Goal: Contribute content: Contribute content

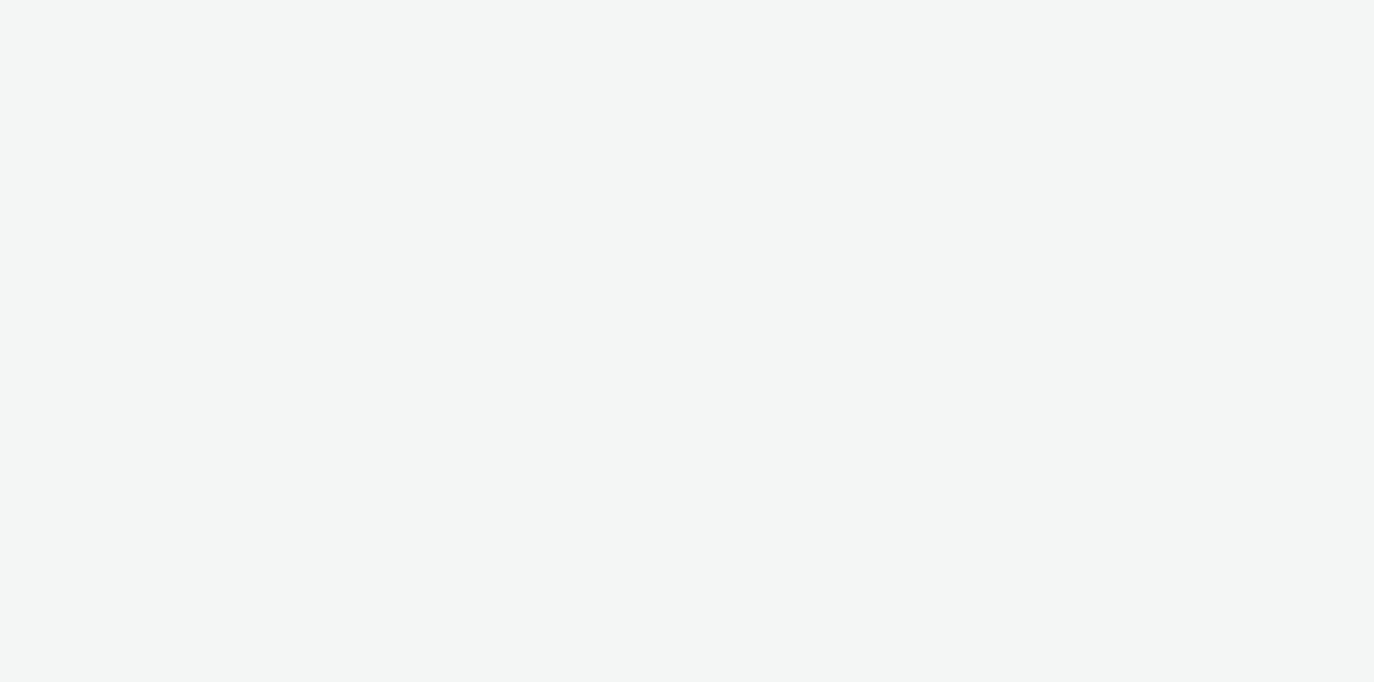
select select "11a7df10-284f-415c-b52a-427acf4c31ae"
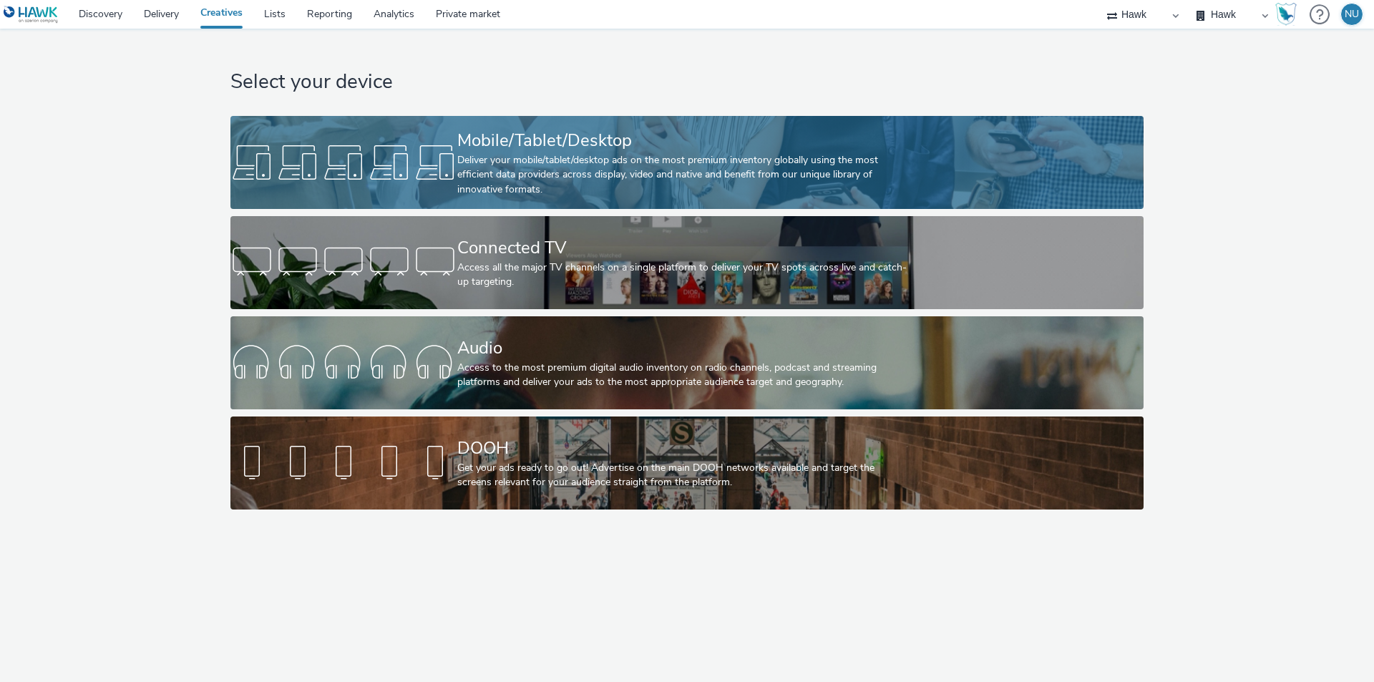
click at [390, 165] on div at bounding box center [344, 163] width 227 height 46
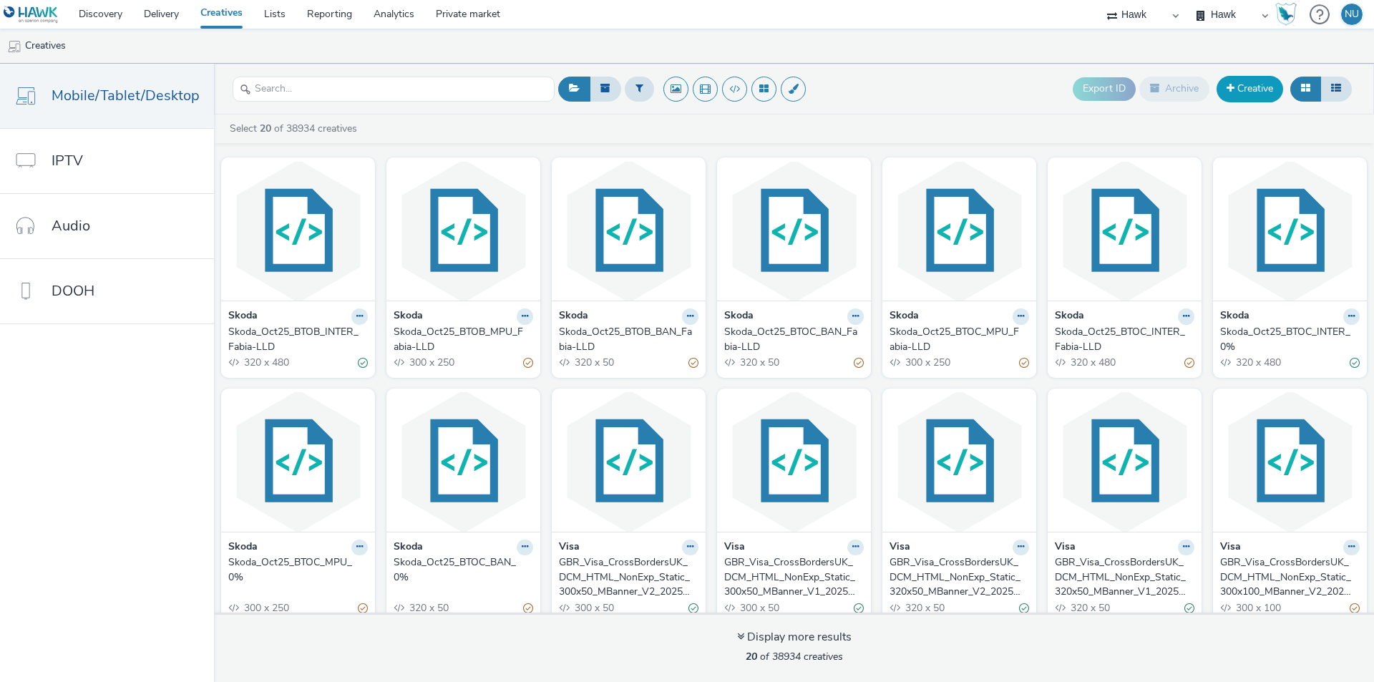
click at [1241, 94] on link "Creative" at bounding box center [1250, 89] width 67 height 26
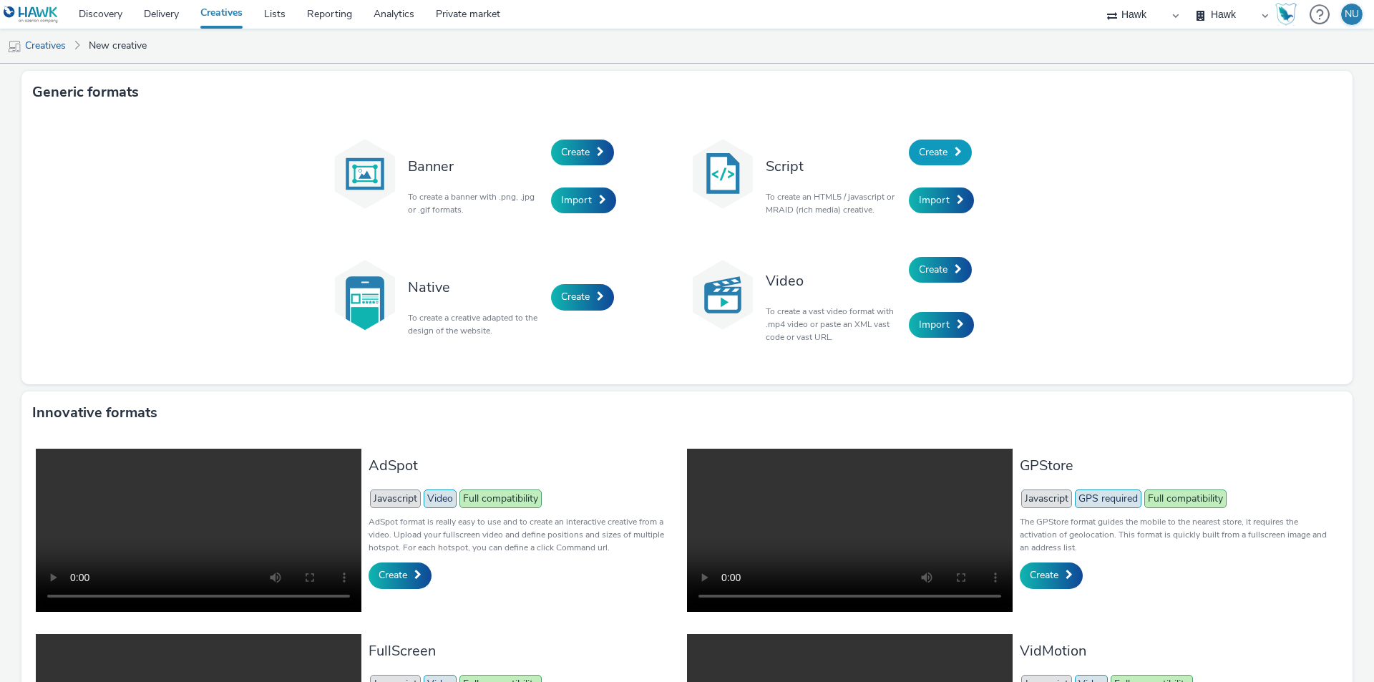
click at [935, 145] on span "Create" at bounding box center [933, 152] width 29 height 14
click at [948, 200] on link "Import" at bounding box center [941, 201] width 65 height 26
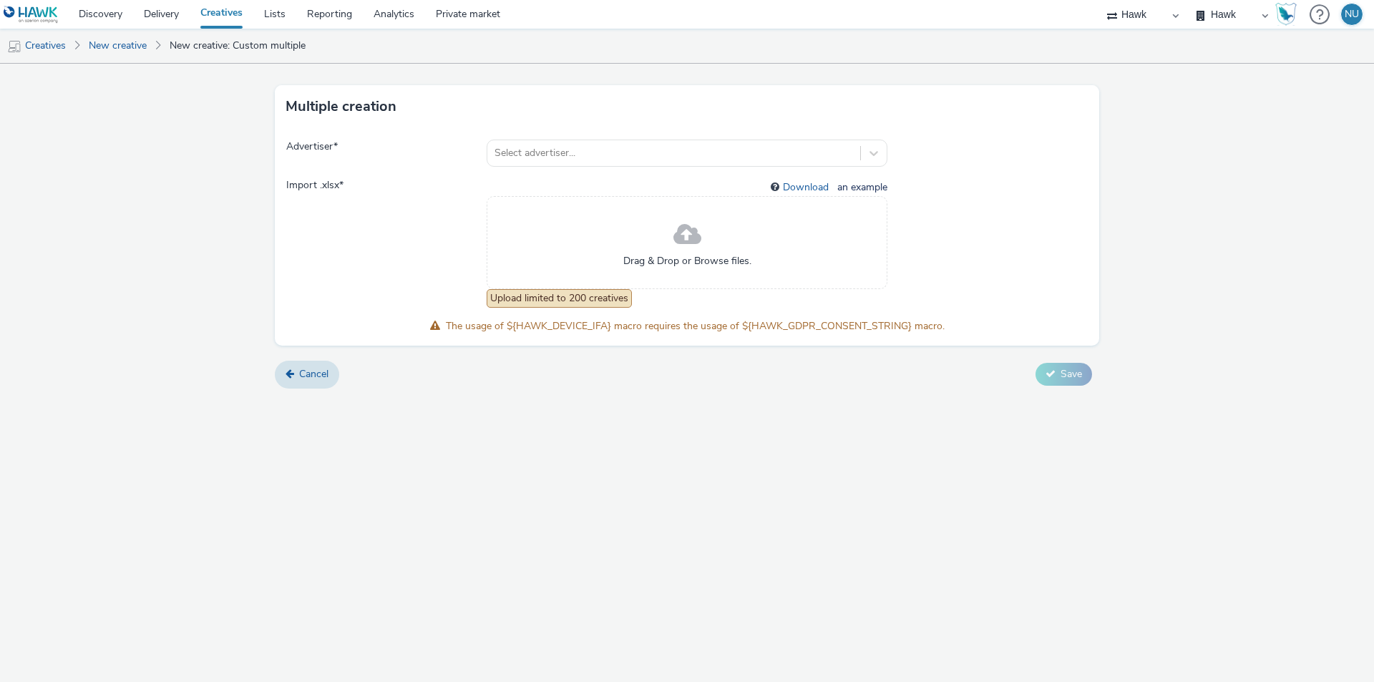
click at [686, 234] on span at bounding box center [688, 235] width 28 height 38
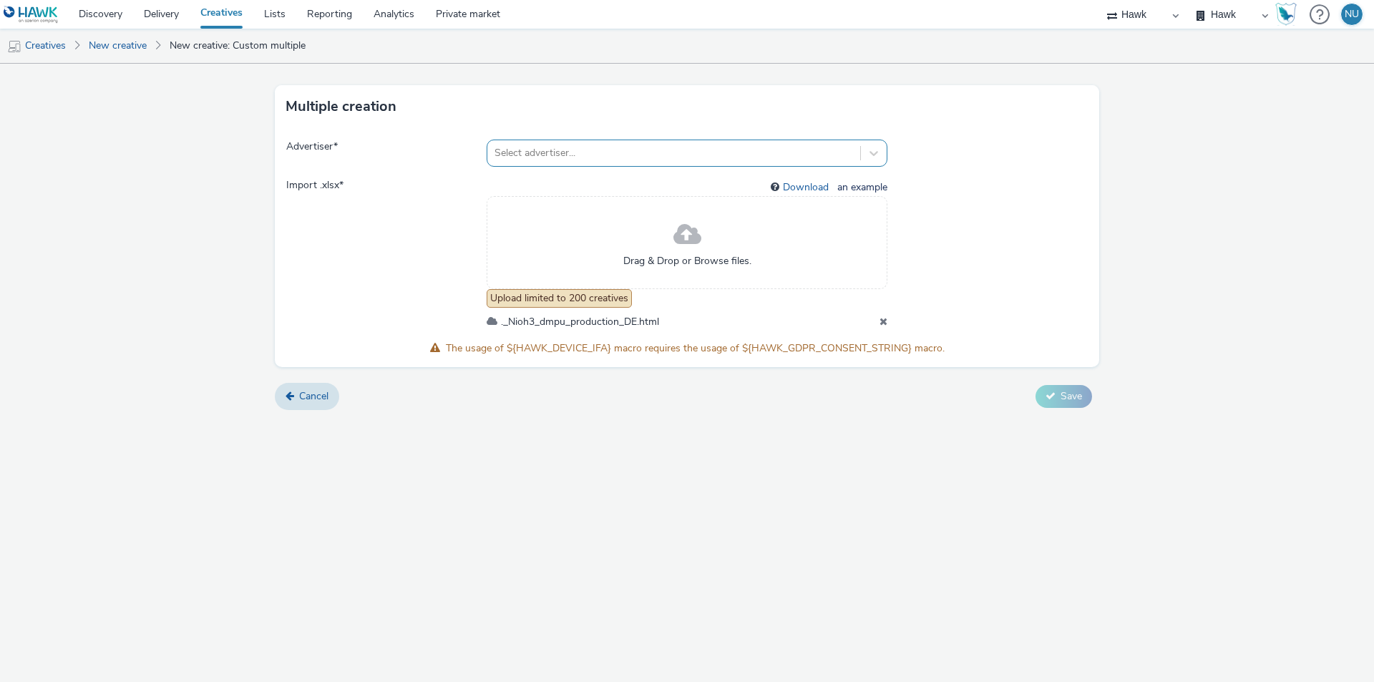
click at [536, 140] on div "Select advertiser..." at bounding box center [687, 153] width 401 height 27
type input "[PERSON_NAME]"
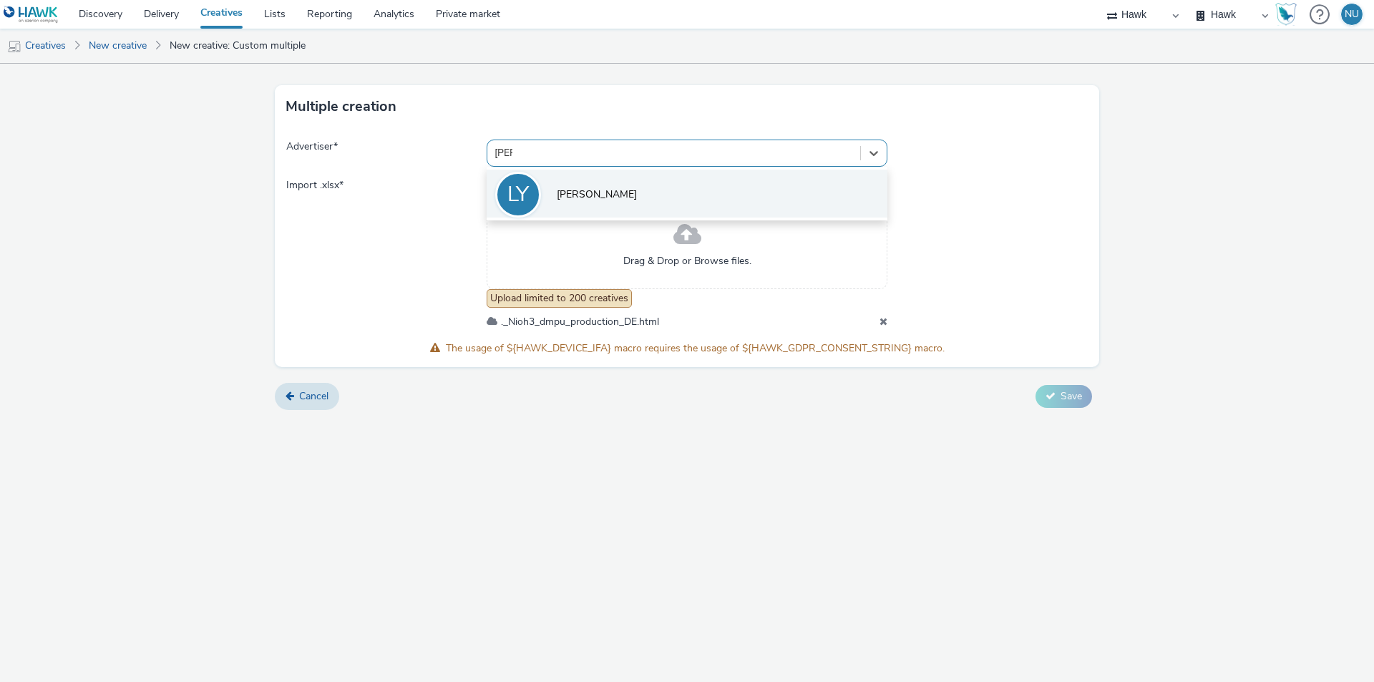
click at [585, 188] on span "[PERSON_NAME]" at bounding box center [597, 195] width 80 height 14
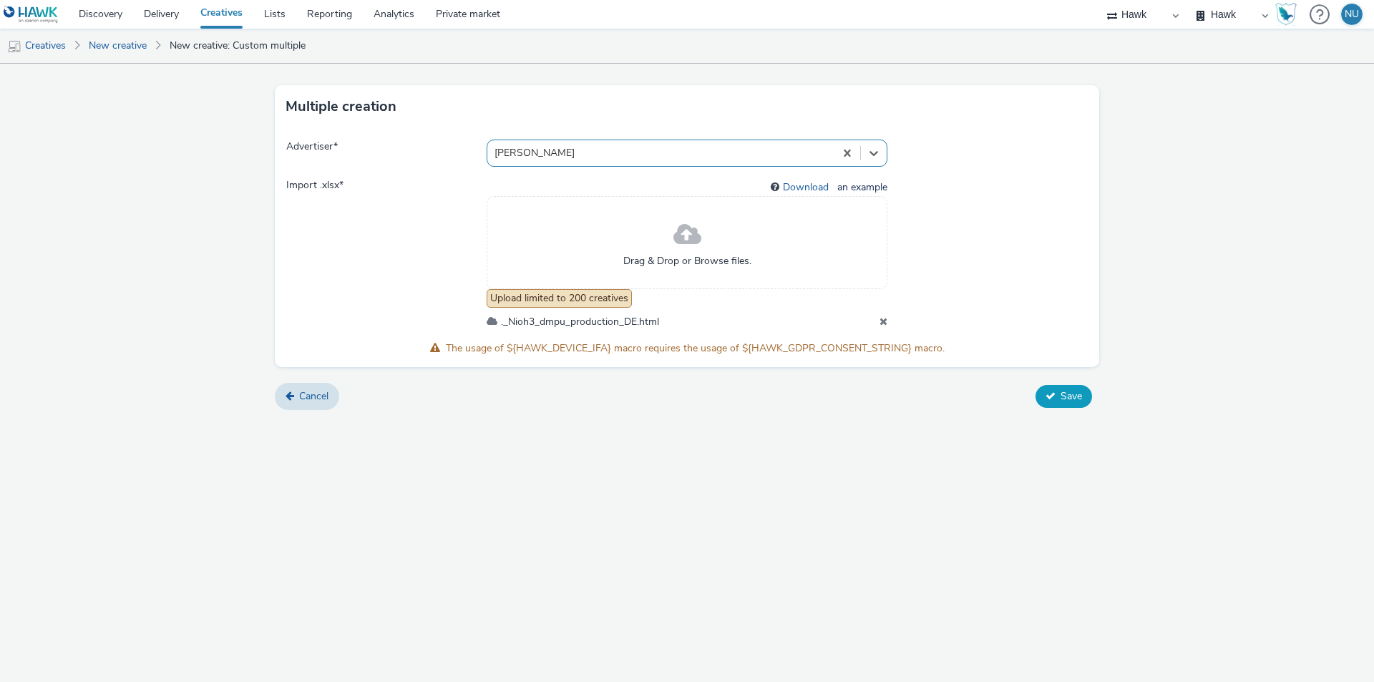
click at [1073, 389] on span "Save" at bounding box center [1071, 396] width 21 height 14
